Goal: Information Seeking & Learning: Learn about a topic

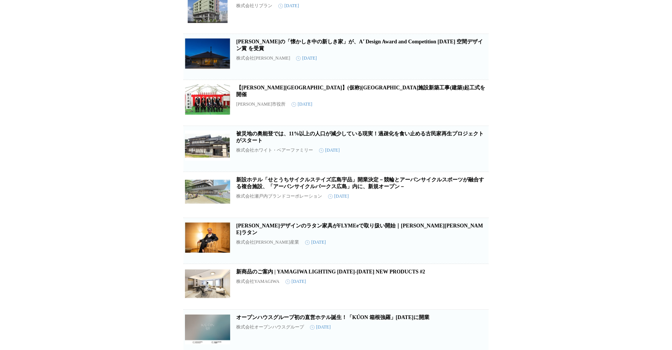
scroll to position [903, 0]
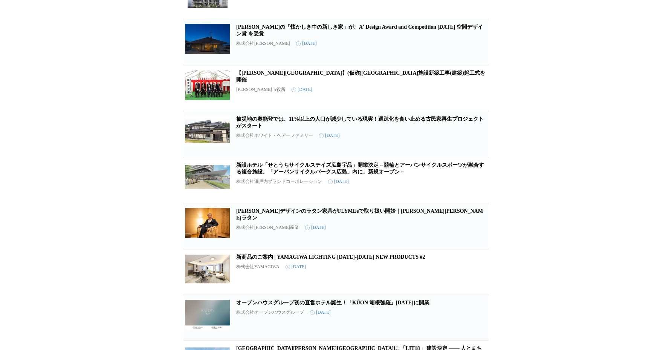
click at [389, 174] on link "新設ホテル「せとうちサイクルステイズ広島宇品」開業決定－競輪とアーバンサイクルスポーツが融合する複合施設、「アーバンサイクルパークス広島」内に、新規オープン－" at bounding box center [360, 168] width 248 height 12
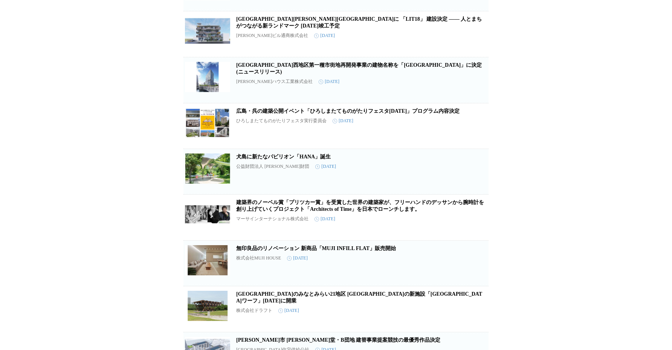
scroll to position [1222, 0]
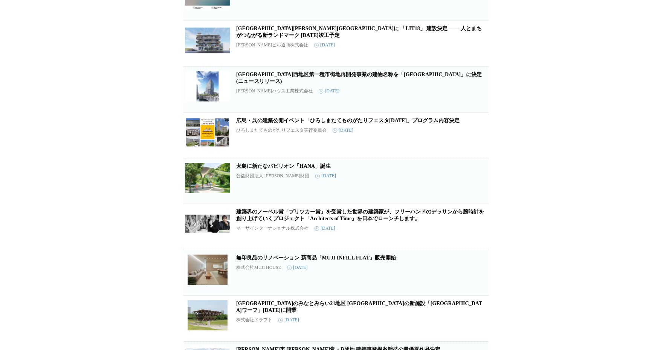
click at [281, 169] on link "犬島に新たなパビリオン「HANA」誕生" at bounding box center [283, 166] width 95 height 6
click at [255, 123] on link "広島・呉の建築公開イベント「ひろしまたてものがたりフェスタ[DATE]」プログラム内容決定" at bounding box center [347, 121] width 223 height 6
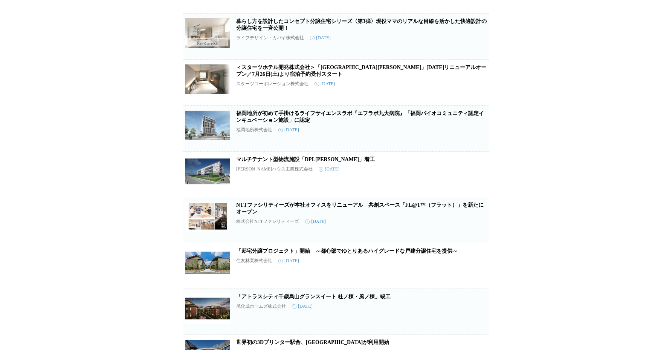
scroll to position [1933, 0]
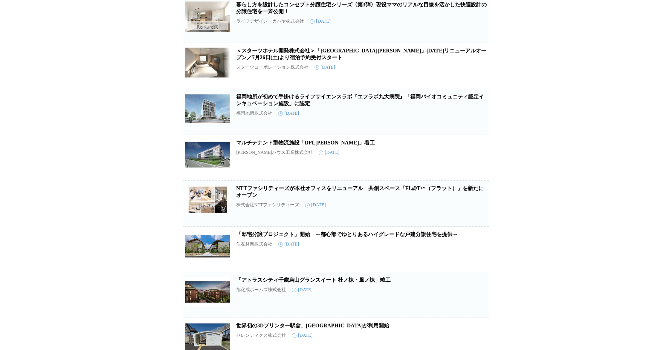
click at [261, 145] on link "マルチテナント型物流施設「DPL[PERSON_NAME]」着工" at bounding box center [305, 143] width 139 height 6
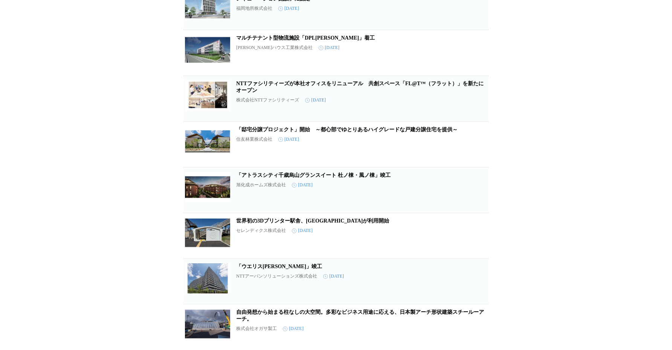
scroll to position [2088, 0]
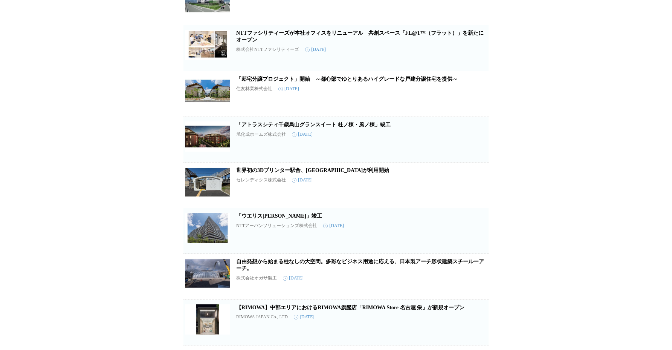
click at [273, 127] on link "「アトラスシティ千歳烏山グランスイート 杜ノ棟・風ノ棟」竣工" at bounding box center [313, 125] width 154 height 6
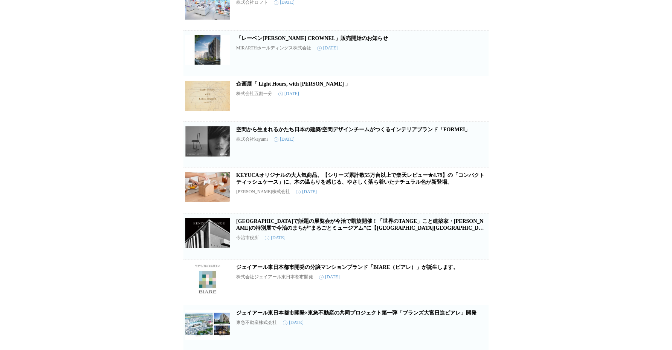
scroll to position [2890, 0]
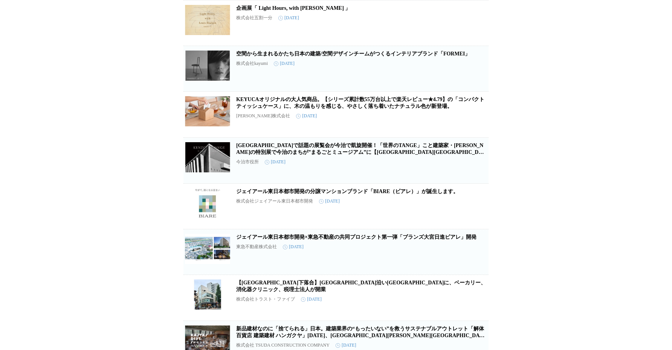
click at [303, 156] on h2 "[GEOGRAPHIC_DATA]で話題の展覧会が今治で凱旋開催！「世界のTANGE」こと建築家・[PERSON_NAME]の特別展で今治のまちが”まるごとミ…" at bounding box center [361, 149] width 251 height 14
click at [303, 162] on link "[GEOGRAPHIC_DATA]で話題の展覧会が今治で凱旋開催！「世界のTANGE」こと建築家・[PERSON_NAME]の特別展で今治のまちが”まるごとミ…" at bounding box center [360, 151] width 249 height 19
click at [474, 167] on icon "button" at bounding box center [476, 163] width 5 height 7
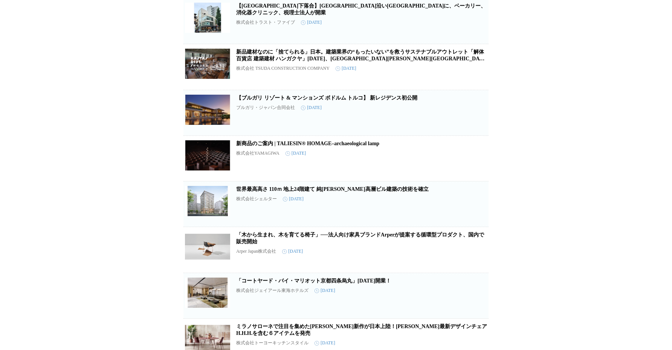
scroll to position [3143, 0]
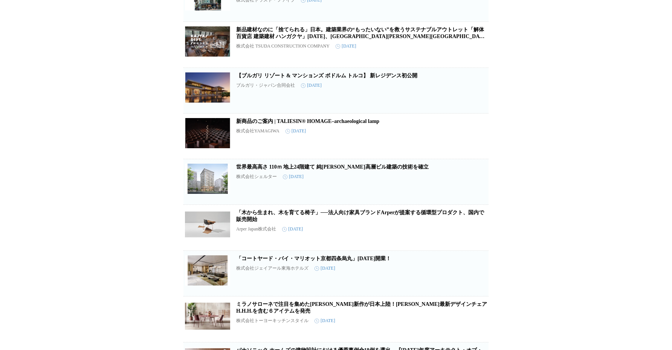
click at [350, 125] on h2 "新商品のご案内 | TALIESIN® HOMAGE–archaeological lamp" at bounding box center [361, 121] width 251 height 7
click at [348, 124] on link "新商品のご案内 | TALIESIN® HOMAGE–archaeological lamp" at bounding box center [307, 121] width 143 height 6
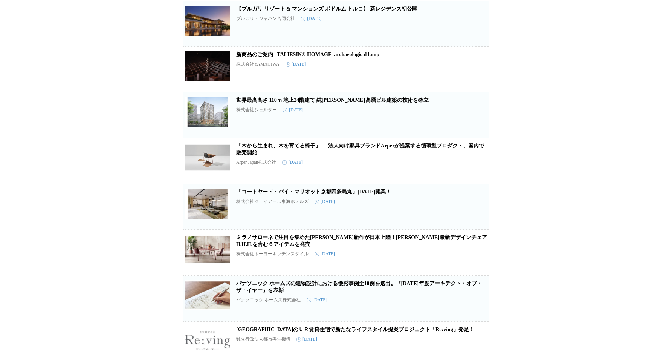
scroll to position [3282, 0]
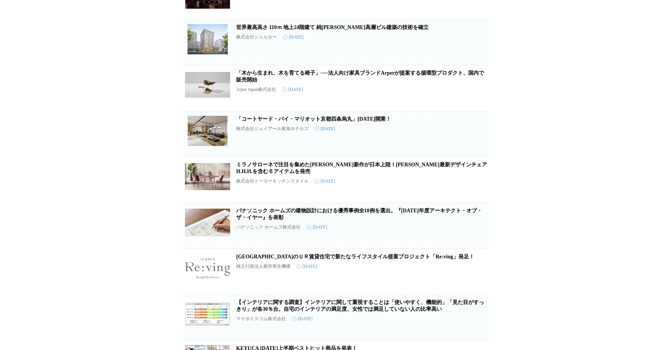
click at [283, 122] on link "「コートヤード・バイ・マリオット京都四条烏丸」[DATE]開業！" at bounding box center [313, 119] width 155 height 6
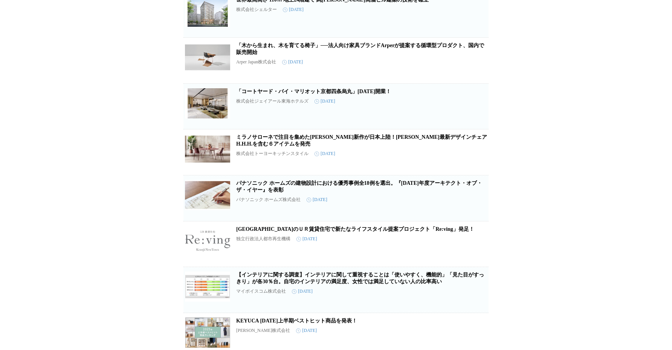
scroll to position [3320, 0]
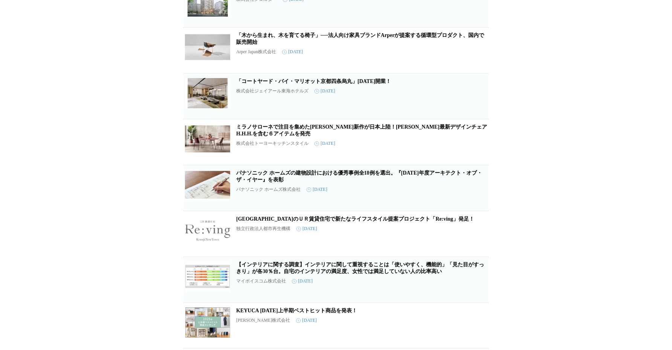
click at [284, 136] on link "ミラノサローネで注目を集めた[PERSON_NAME]新作が日本上陸！[PERSON_NAME]最新デザインチェアH.H.H.を含む６アイテムを発売" at bounding box center [361, 130] width 251 height 12
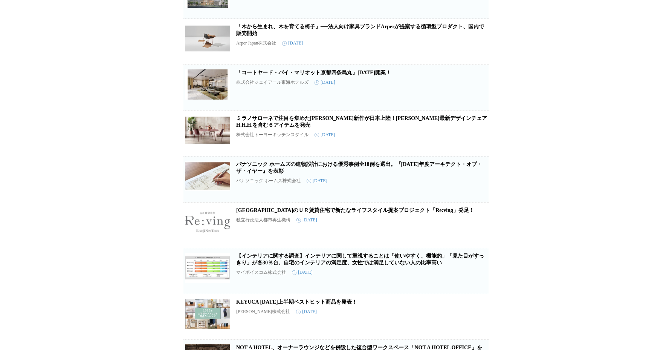
scroll to position [3342, 0]
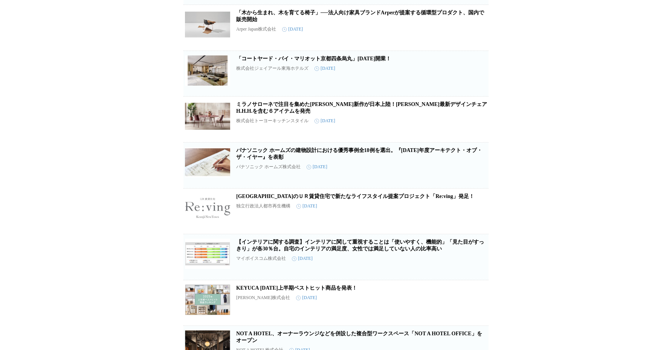
click at [254, 160] on h2 "パナソニック ホームズの建物設計における優秀事例全18例を選出。『[DATE]年度アーキテクト・オブ・ザ・イヤー』を表彰" at bounding box center [361, 154] width 251 height 14
click at [253, 160] on link "パナソニック ホームズの建物設計における優秀事例全18例を選出。『[DATE]年度アーキテクト・オブ・ザ・イヤー』を表彰" at bounding box center [359, 153] width 246 height 12
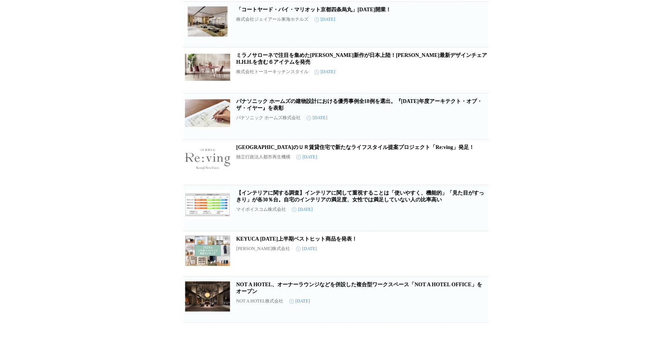
scroll to position [3418, 0]
click at [302, 150] on link "[GEOGRAPHIC_DATA]のＵＲ賃貸住宅で新たなライフスタイル提案プロジェクト「Re:ving」発足！" at bounding box center [355, 147] width 238 height 6
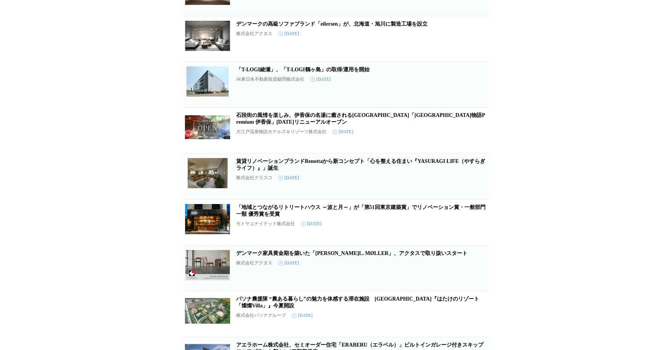
scroll to position [3760, 0]
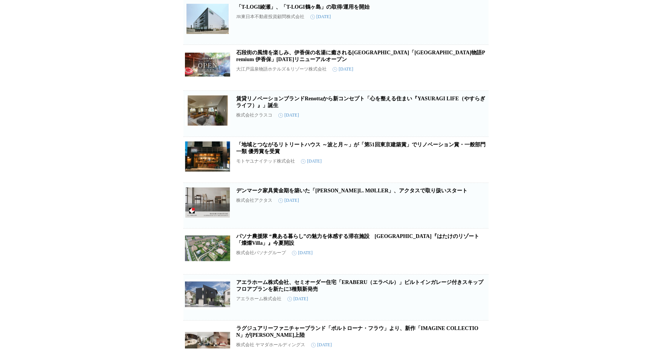
click at [301, 63] on h2 "石段街の風情を楽しみ、伊香保の名湯に癒される[GEOGRAPHIC_DATA]「[GEOGRAPHIC_DATA]物語Premium 伊香保」[DATE]リニ…" at bounding box center [361, 56] width 251 height 14
click at [301, 62] on link "石段街の風情を楽しみ、伊香保の名湯に癒される[GEOGRAPHIC_DATA]「[GEOGRAPHIC_DATA]物語Premium 伊香保」[DATE]リニ…" at bounding box center [360, 56] width 249 height 12
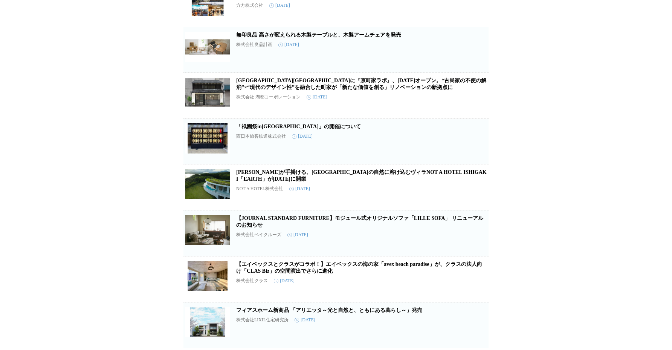
scroll to position [4286, 0]
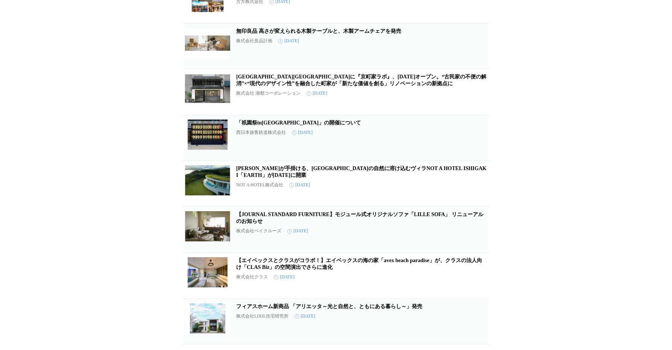
click at [287, 86] on link "[GEOGRAPHIC_DATA][GEOGRAPHIC_DATA]に『京町家ラボ』、[DATE]オープン。“古民家の不便の解消”×“現代のデザイン性”を融合…" at bounding box center [361, 80] width 250 height 12
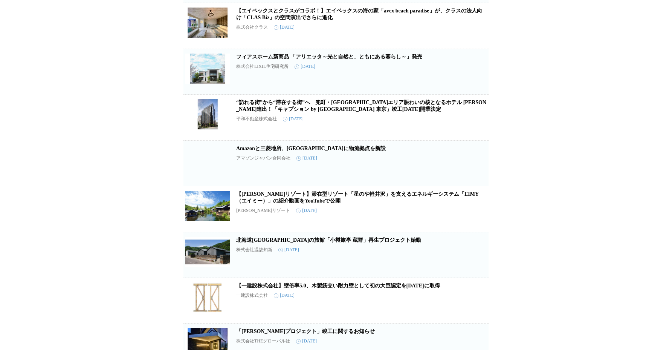
scroll to position [4564, 0]
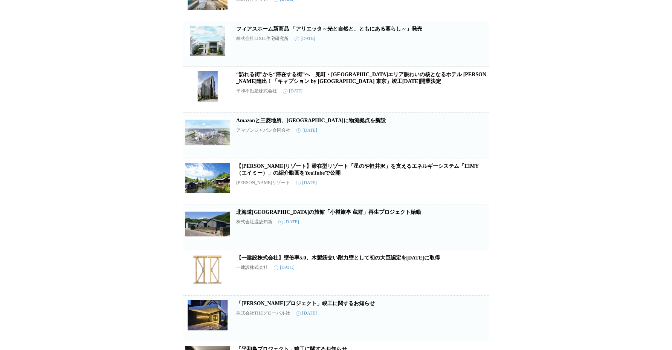
click at [264, 84] on link "“訪れる街”から“滞在する街”へ　兜町・[GEOGRAPHIC_DATA]エリア賑わいの核となるホテル [PERSON_NAME]進出！「キャプション by …" at bounding box center [361, 78] width 250 height 12
click at [477, 96] on icon "button" at bounding box center [476, 92] width 5 height 7
click at [475, 96] on icon "button" at bounding box center [476, 92] width 5 height 7
click at [477, 104] on span "保存を解除" at bounding box center [476, 101] width 19 height 5
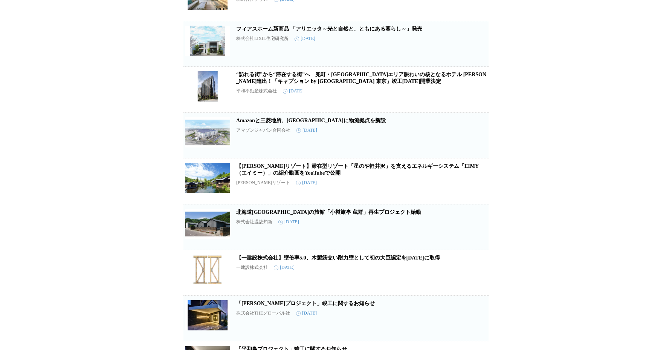
click at [475, 104] on span "保存を解除" at bounding box center [476, 101] width 19 height 5
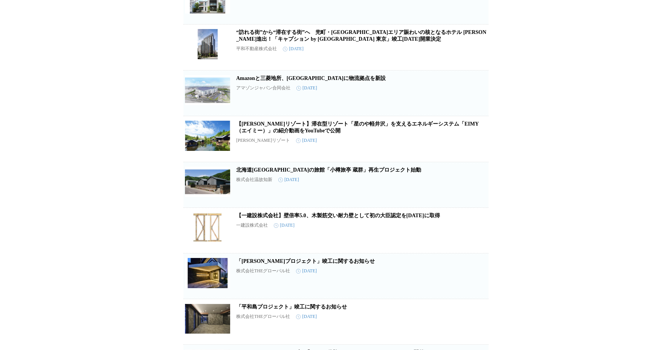
scroll to position [4582, 0]
